Goal: Transaction & Acquisition: Purchase product/service

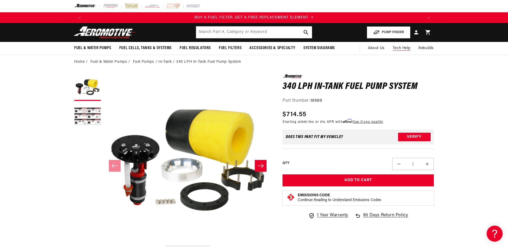
scroll to position [0, 677]
click at [379, 48] on span "About Us" at bounding box center [376, 48] width 17 height 4
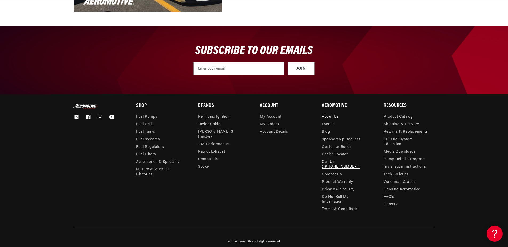
scroll to position [0, 677]
click at [341, 162] on link "Call Us ([PHONE_NUMBER])" at bounding box center [345, 164] width 46 height 12
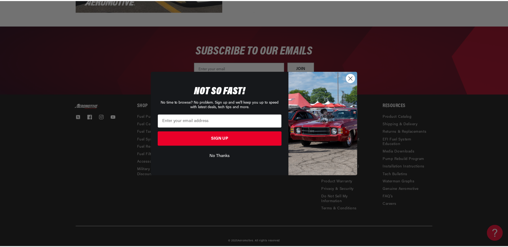
scroll to position [0, 1016]
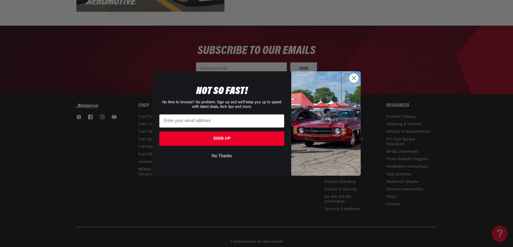
click at [355, 78] on circle "Close dialog" at bounding box center [353, 78] width 9 height 9
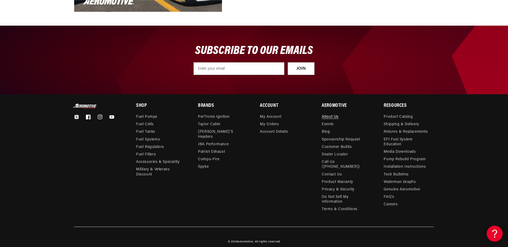
scroll to position [0, 677]
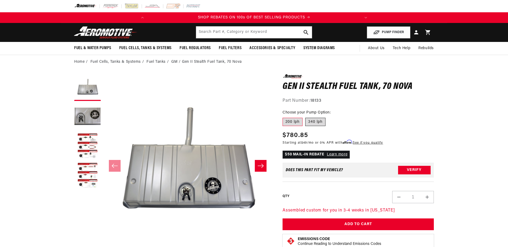
click at [312, 120] on label "340 lph" at bounding box center [315, 122] width 20 height 9
click at [306, 117] on input "340 lph" at bounding box center [305, 117] width 0 height 0
radio input "true"
